Goal: Use online tool/utility: Use online tool/utility

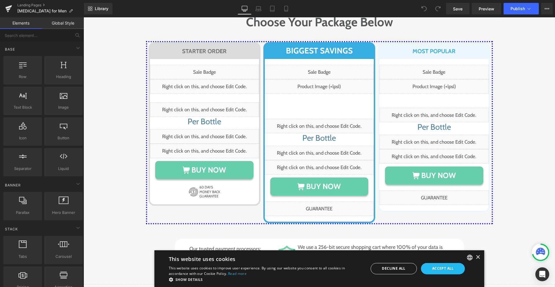
scroll to position [3005, 0]
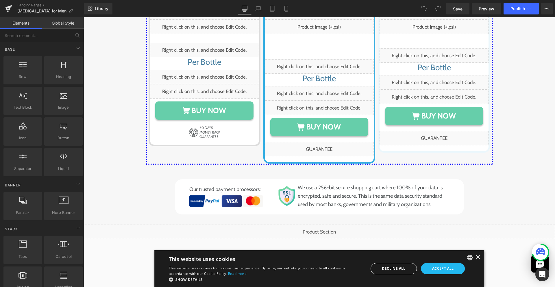
click at [304, 225] on div "Liquid" at bounding box center [320, 232] width 472 height 14
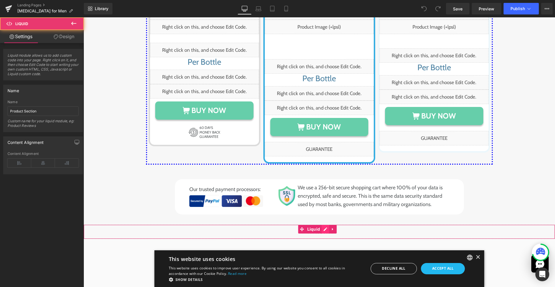
click at [323, 225] on div "Liquid" at bounding box center [320, 232] width 472 height 14
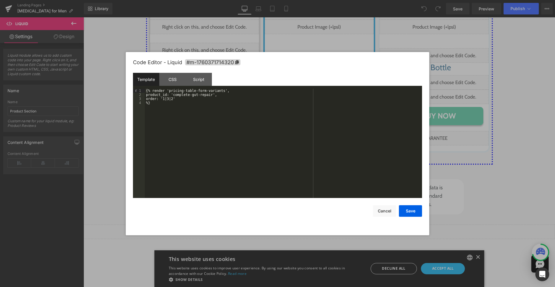
click at [239, 93] on div "{% render 'pricing-table-form-variants', product_id: 'complete-gut-repair', ord…" at bounding box center [283, 147] width 277 height 117
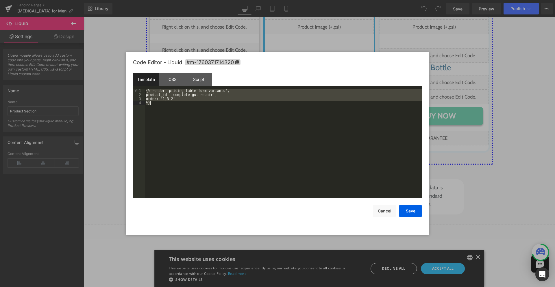
click at [254, 109] on div "{% render 'pricing-table-form-variants', product_id: 'complete-gut-repair', ord…" at bounding box center [283, 147] width 277 height 117
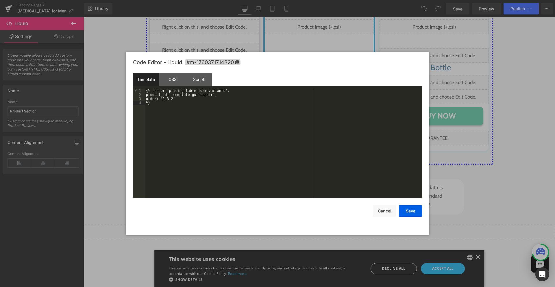
click at [258, 125] on div "{% render 'pricing-table-form-variants', product_id: 'complete-gut-repair', ord…" at bounding box center [283, 147] width 277 height 117
click at [353, 48] on div at bounding box center [277, 143] width 555 height 287
